Goal: Task Accomplishment & Management: Use online tool/utility

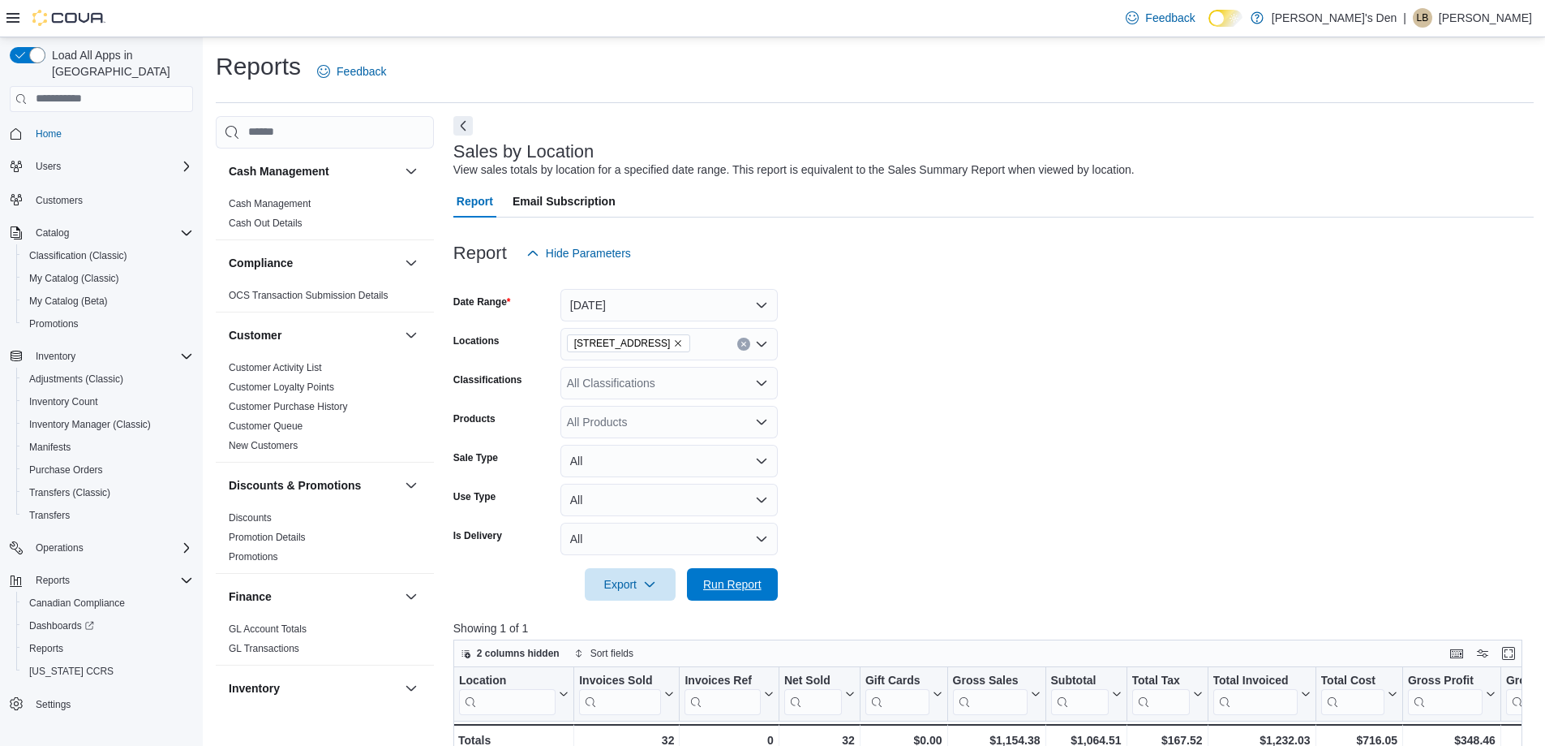
click at [728, 568] on span "Run Report" at bounding box center [732, 584] width 71 height 32
